Goal: Browse casually: Explore the website without a specific task or goal

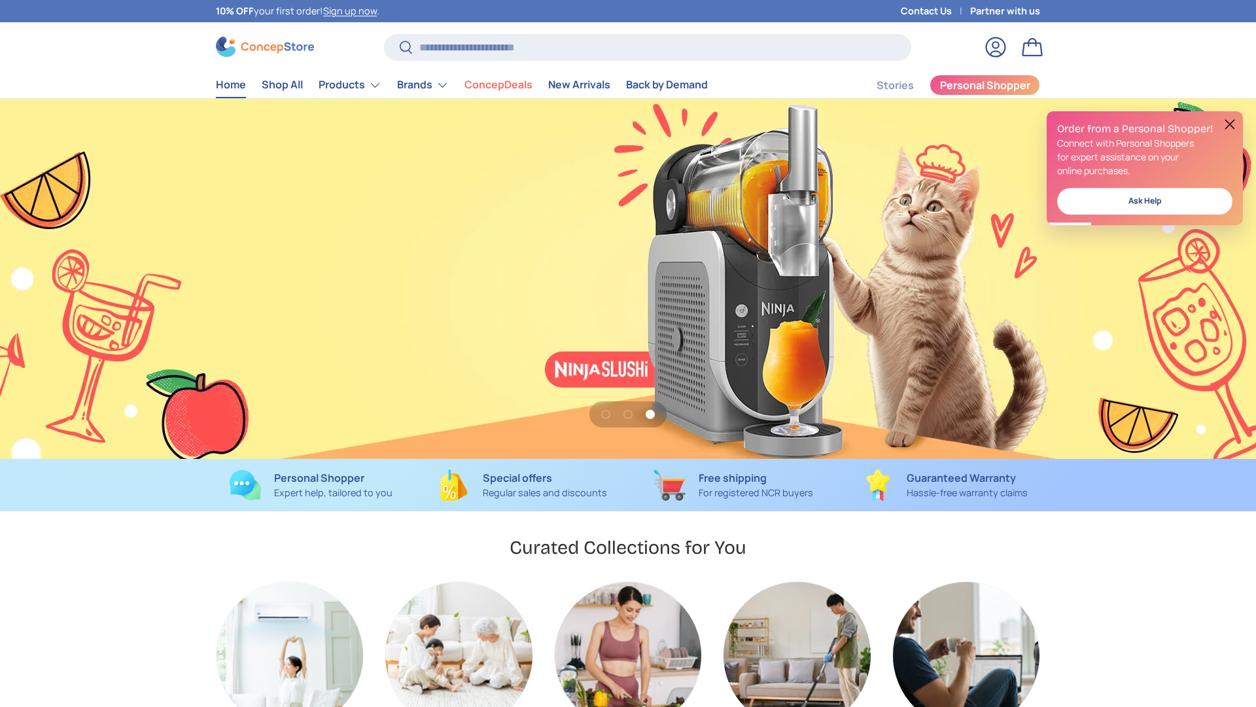
scroll to position [0, 2512]
